Goal: Task Accomplishment & Management: Manage account settings

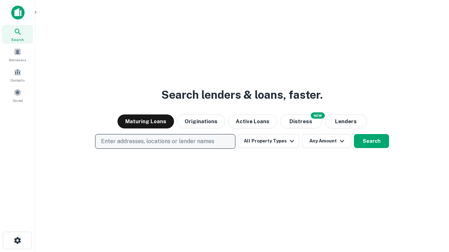
click at [165, 142] on p "Enter addresses, locations or lender names" at bounding box center [157, 141] width 113 height 8
type input "**********"
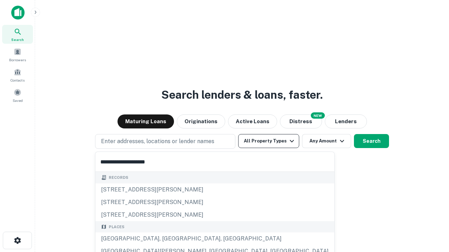
click at [168, 239] on div "[GEOGRAPHIC_DATA], [GEOGRAPHIC_DATA], [GEOGRAPHIC_DATA]" at bounding box center [214, 239] width 239 height 13
click at [268, 141] on button "All Property Types" at bounding box center [268, 141] width 61 height 14
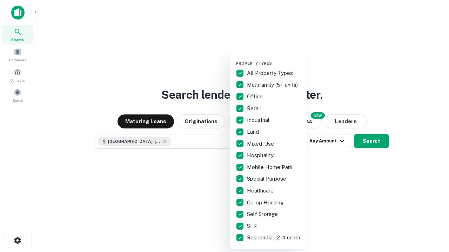
click at [274, 59] on button "button" at bounding box center [273, 59] width 77 height 0
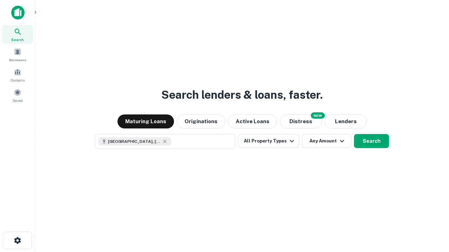
scroll to position [11, 0]
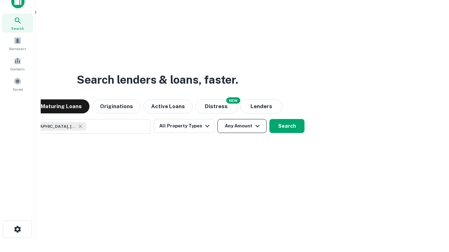
click at [217, 119] on button "Any Amount" at bounding box center [241, 126] width 49 height 14
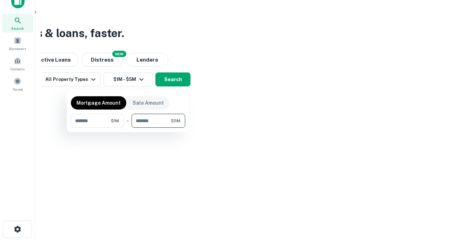
type input "*******"
click at [128, 128] on button "button" at bounding box center [128, 128] width 114 height 0
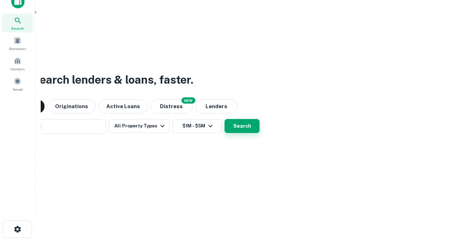
click at [224, 119] on button "Search" at bounding box center [241, 126] width 35 height 14
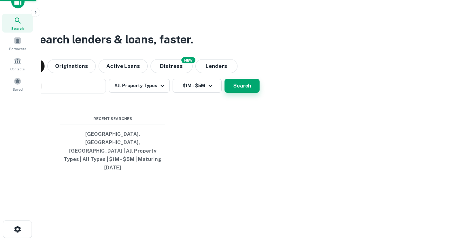
scroll to position [19, 198]
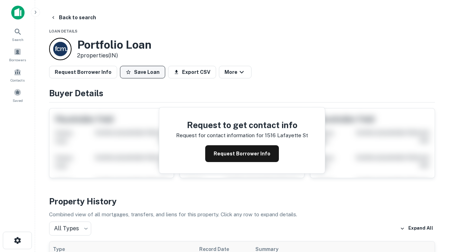
click at [142, 72] on button "Save Loan" at bounding box center [142, 72] width 45 height 13
click at [144, 72] on button "Loan Saved" at bounding box center [144, 72] width 48 height 13
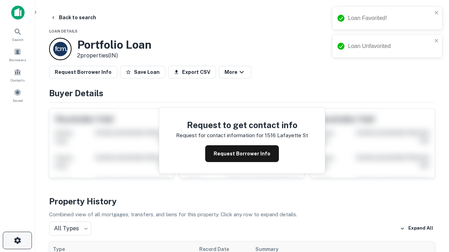
click at [17, 241] on icon "button" at bounding box center [17, 241] width 8 height 8
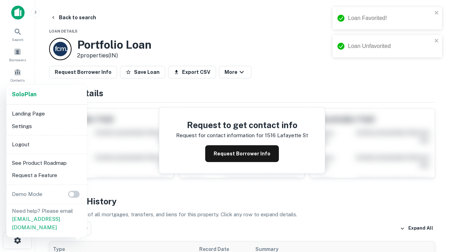
click at [46, 144] on li "Logout" at bounding box center [46, 144] width 75 height 13
